Goal: Entertainment & Leisure: Browse casually

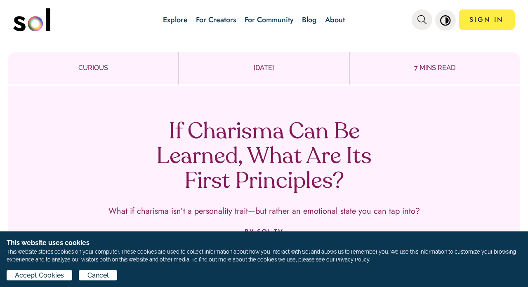
scroll to position [13, 0]
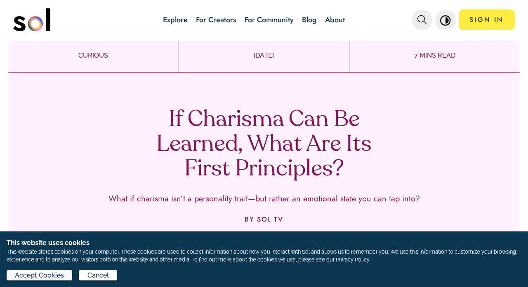
click at [57, 276] on span "Accept Cookies" at bounding box center [39, 276] width 49 height 10
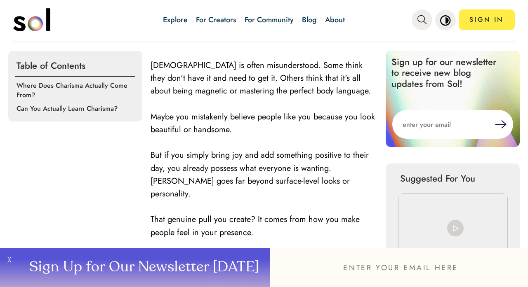
scroll to position [267, 0]
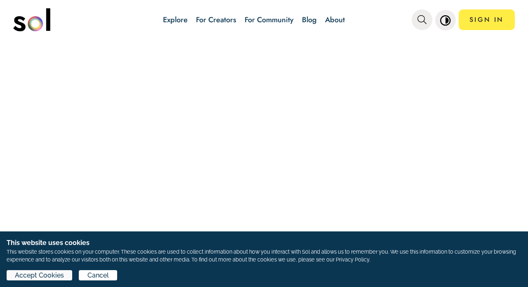
click at [52, 275] on span "Accept Cookies" at bounding box center [39, 276] width 49 height 10
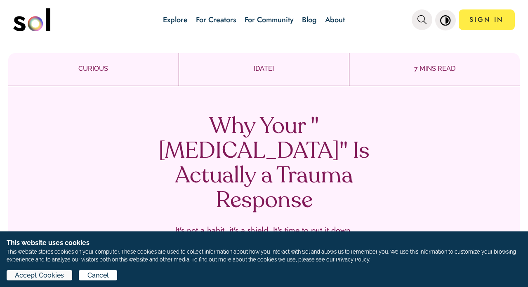
click at [59, 277] on span "Accept Cookies" at bounding box center [39, 276] width 49 height 10
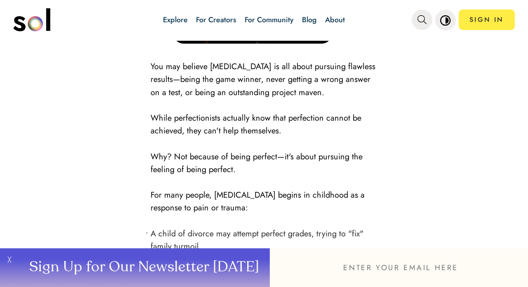
scroll to position [1131, 0]
